Goal: Information Seeking & Learning: Check status

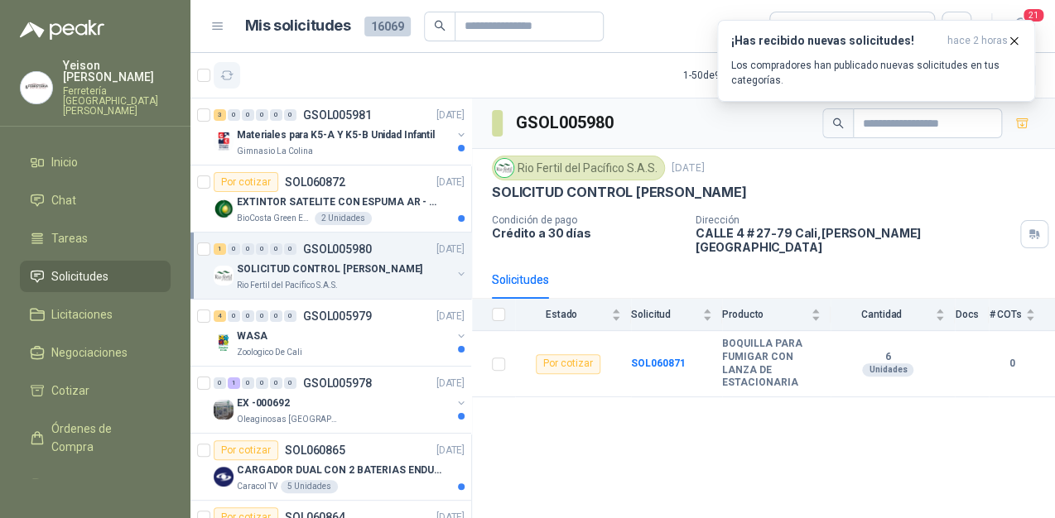
scroll to position [397, 0]
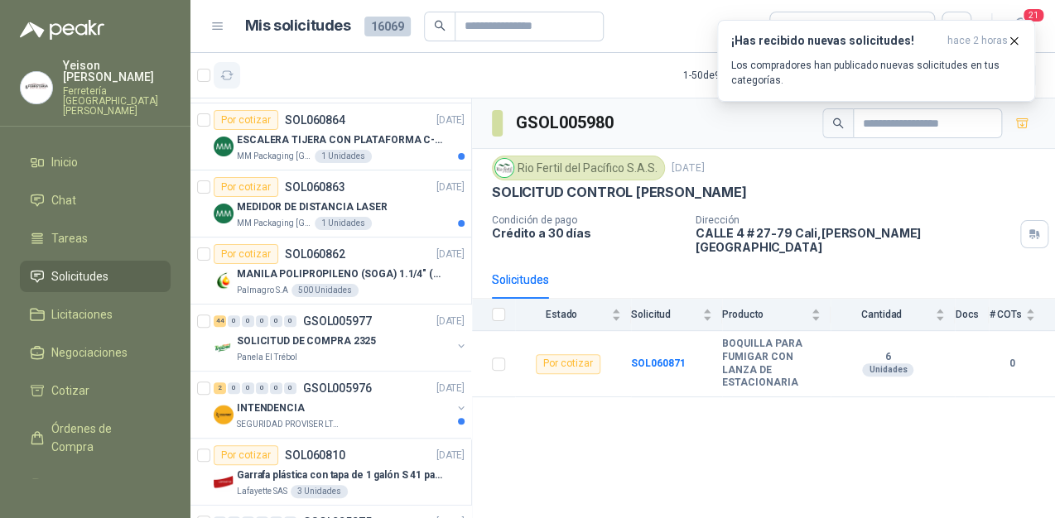
click at [227, 79] on icon "button" at bounding box center [227, 75] width 12 height 8
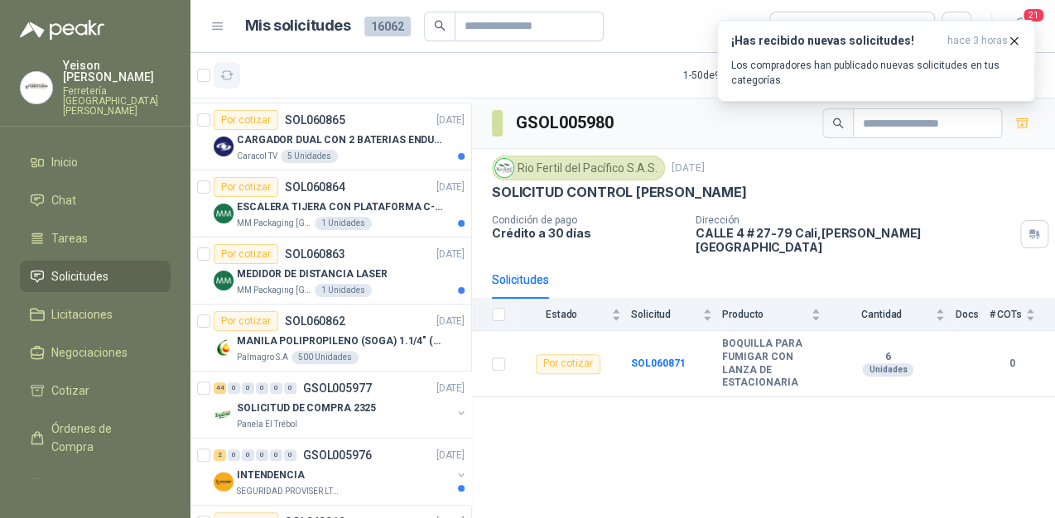
scroll to position [464, 0]
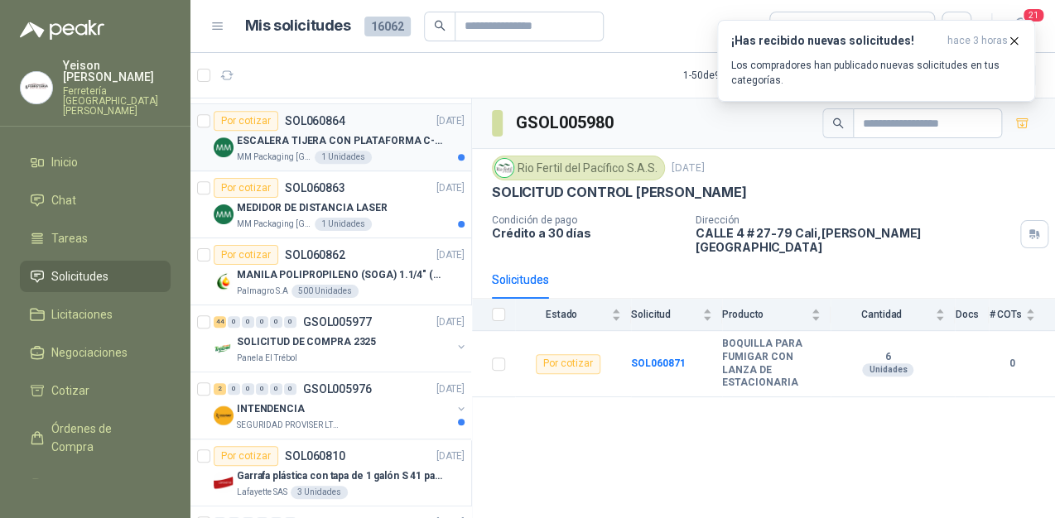
click at [379, 151] on div "MM Packaging [GEOGRAPHIC_DATA] 1 Unidades" at bounding box center [351, 157] width 228 height 13
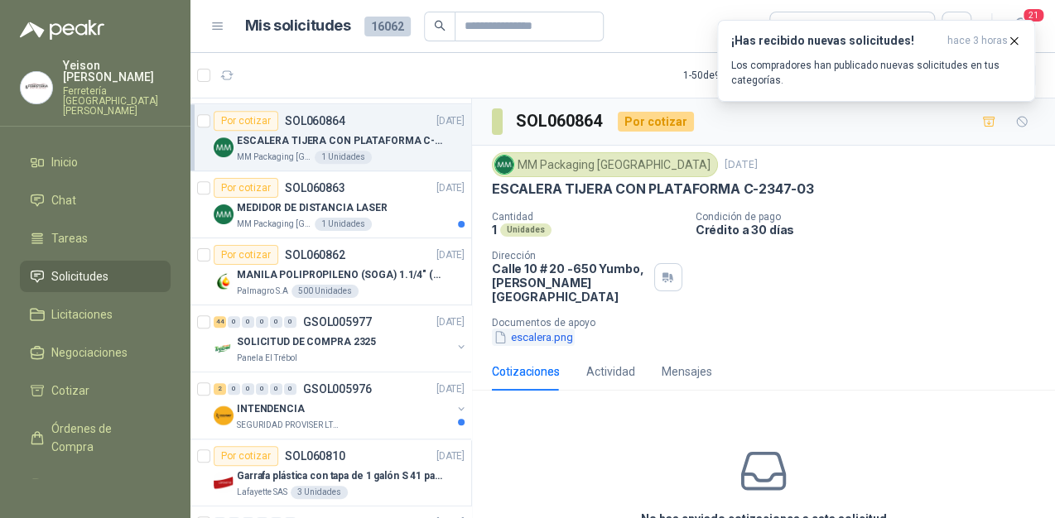
click at [552, 329] on button "escalera.png" at bounding box center [533, 337] width 83 height 17
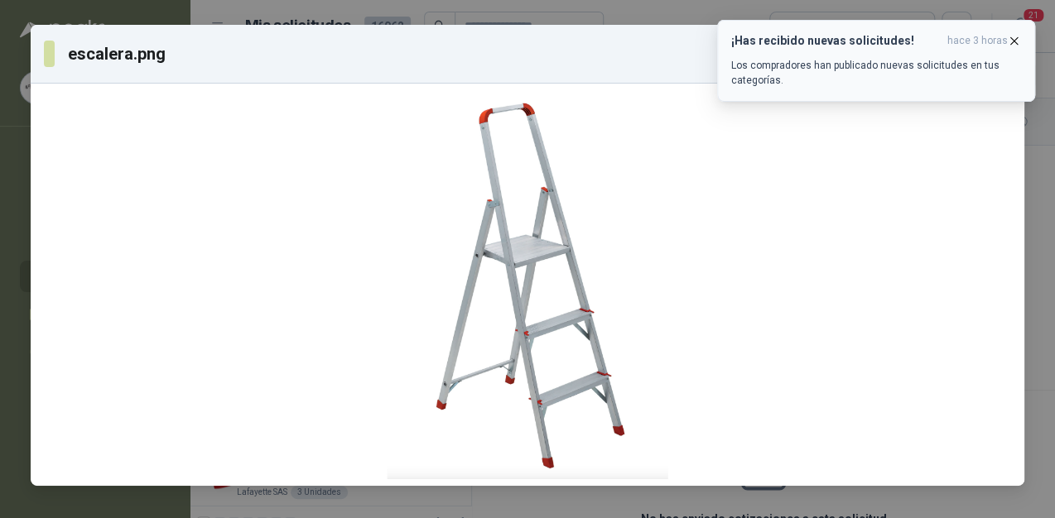
click at [1010, 40] on icon "button" at bounding box center [1014, 41] width 14 height 14
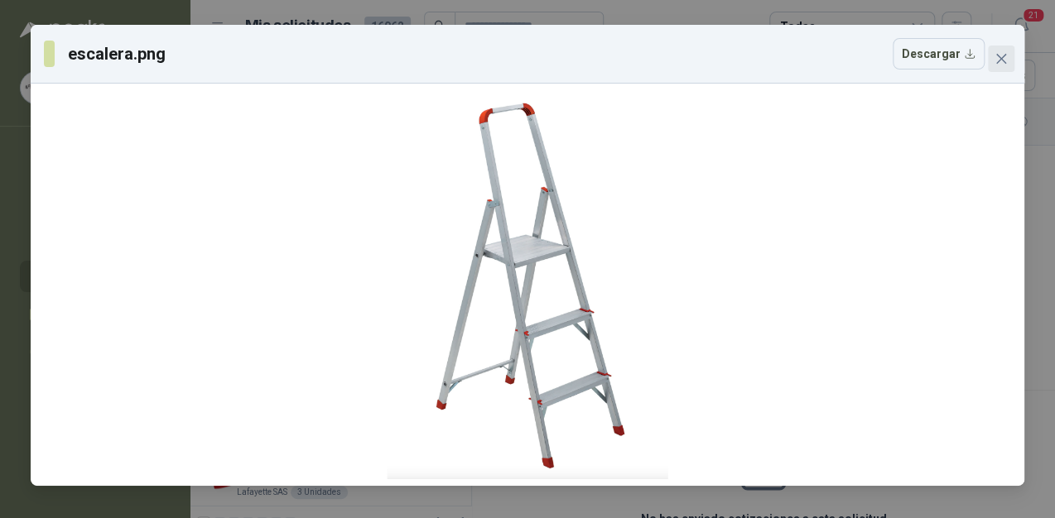
click at [1000, 53] on icon "close" at bounding box center [1000, 58] width 13 height 13
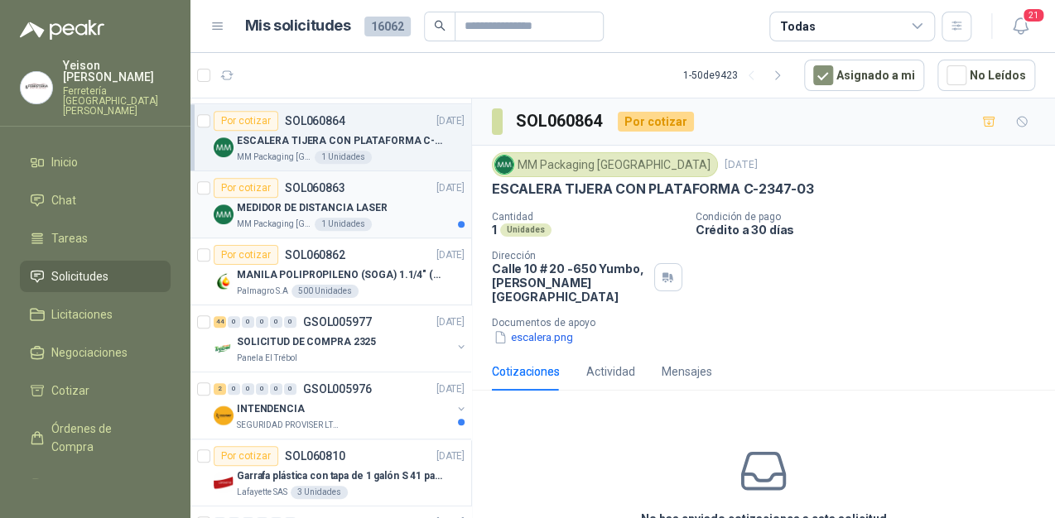
click at [335, 204] on p "MEDIDOR DE DISTANCIA LASER" at bounding box center [312, 208] width 151 height 16
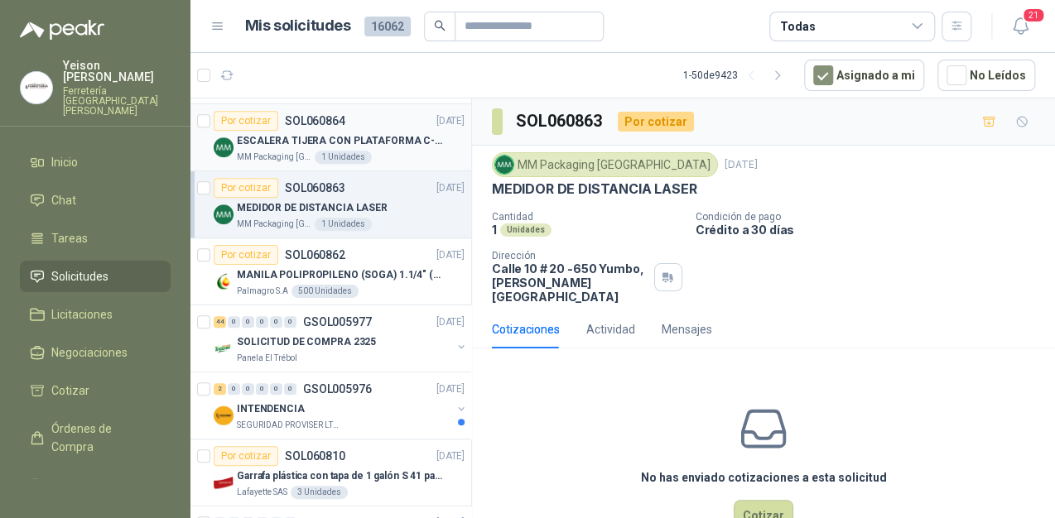
click at [356, 145] on p "ESCALERA TIJERA CON PLATAFORMA C-2347-03" at bounding box center [340, 141] width 206 height 16
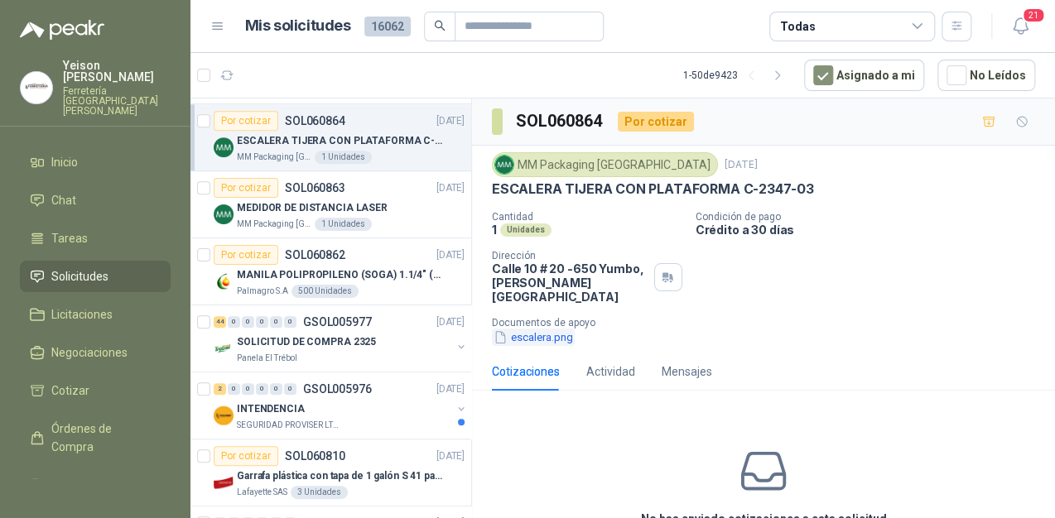
click at [542, 329] on button "escalera.png" at bounding box center [533, 337] width 83 height 17
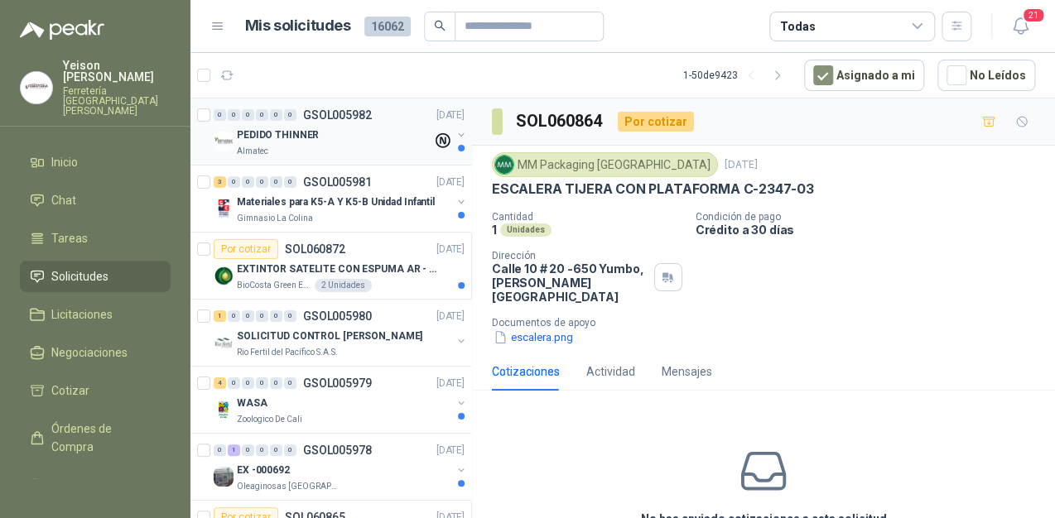
click at [353, 136] on div "PEDIDO THINNER" at bounding box center [334, 135] width 195 height 20
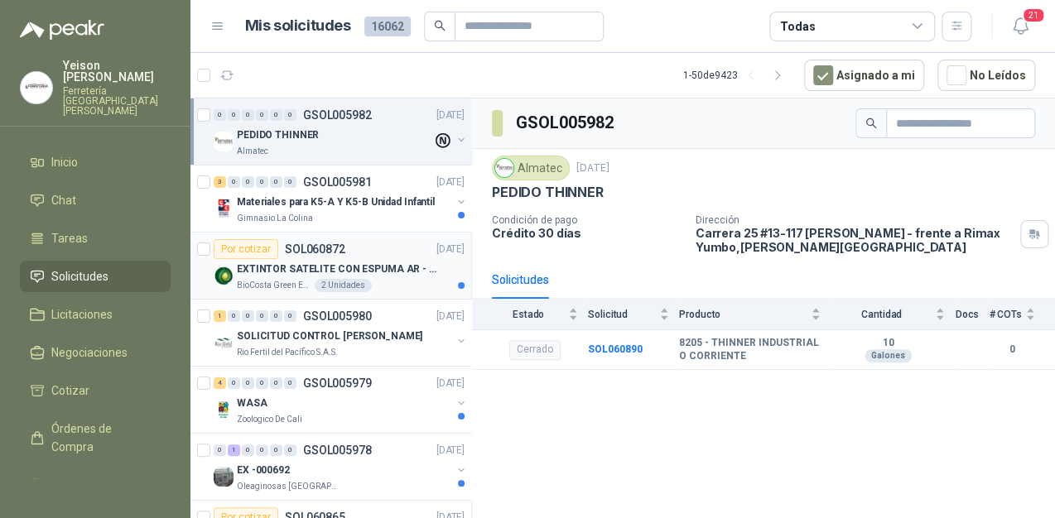
click at [329, 275] on p "EXTINTOR SATELITE CON ESPUMA AR - AFFF" at bounding box center [340, 270] width 206 height 16
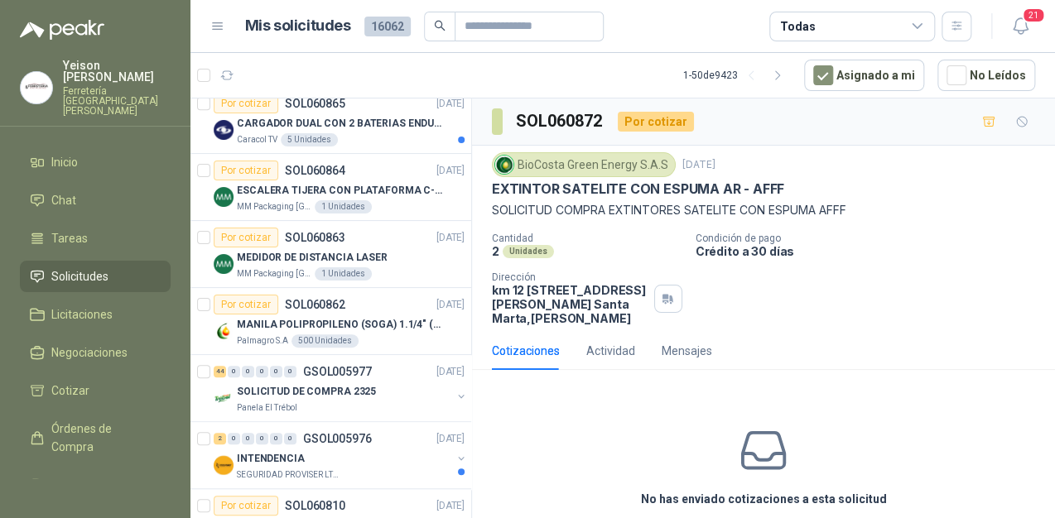
scroll to position [397, 0]
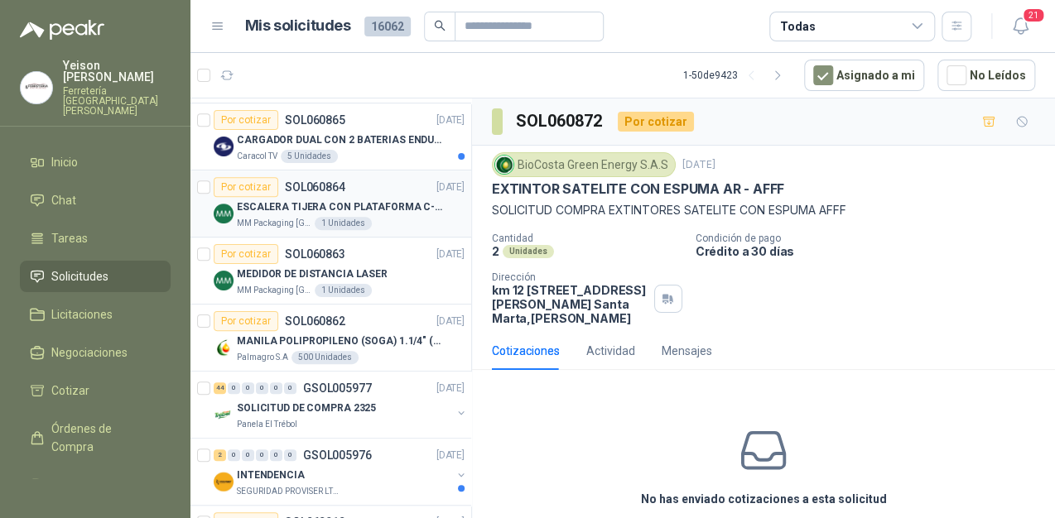
click at [397, 212] on p "ESCALERA TIJERA CON PLATAFORMA C-2347-03" at bounding box center [340, 208] width 206 height 16
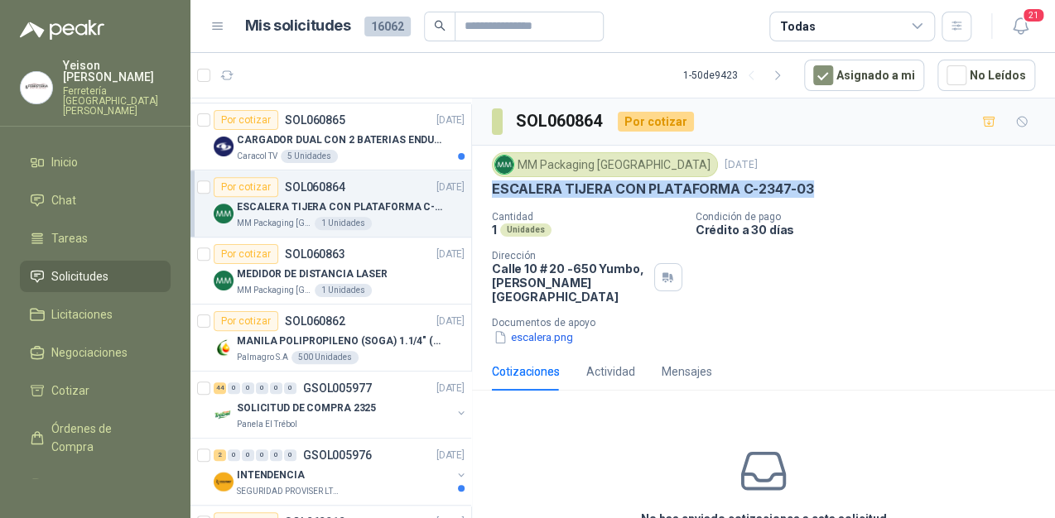
drag, startPoint x: 808, startPoint y: 187, endPoint x: 479, endPoint y: 190, distance: 328.7
click at [479, 190] on div "MM Packaging [GEOGRAPHIC_DATA] [DATE] [PERSON_NAME] CON PLATAFORMA C-2347-03 Ca…" at bounding box center [763, 249] width 583 height 207
copy p "ESCALERA TIJERA CON PLATAFORMA C-2347-03"
